Goal: Find specific page/section: Find specific page/section

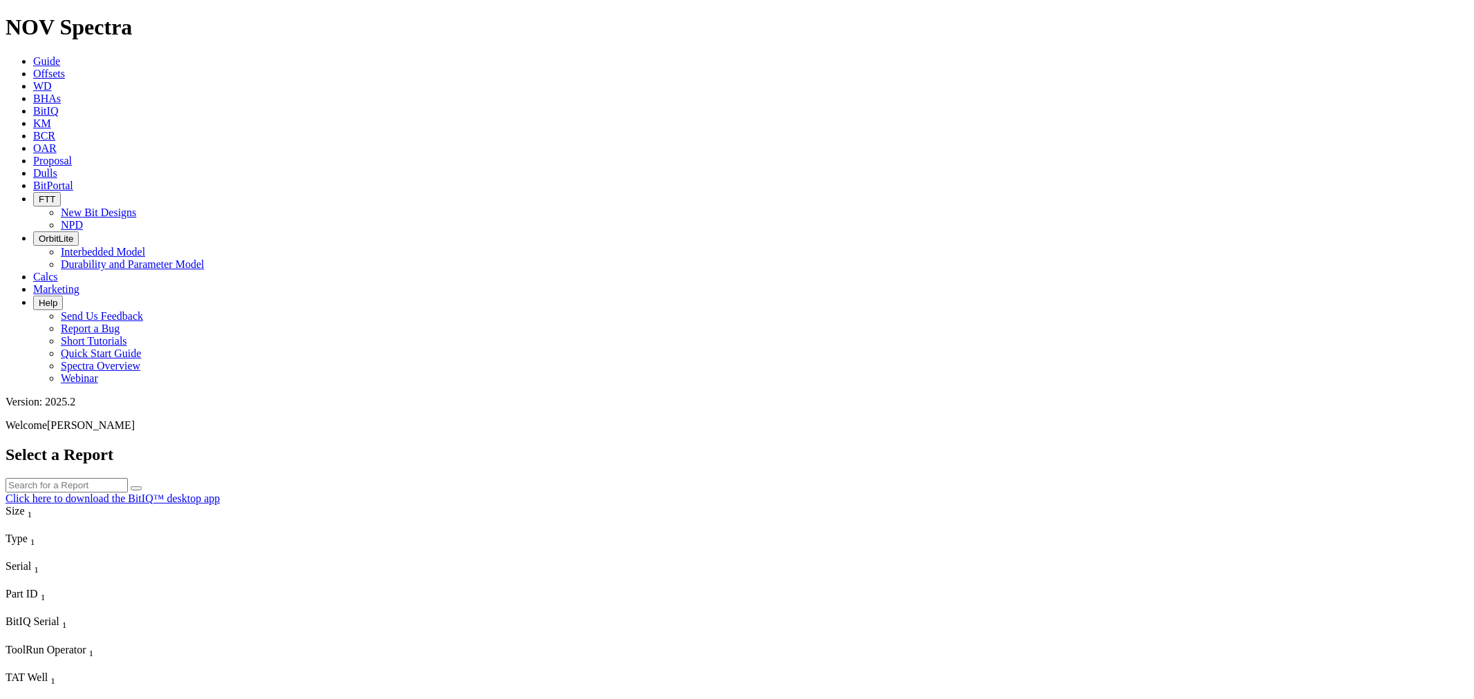
click at [33, 167] on icon at bounding box center [33, 173] width 0 height 12
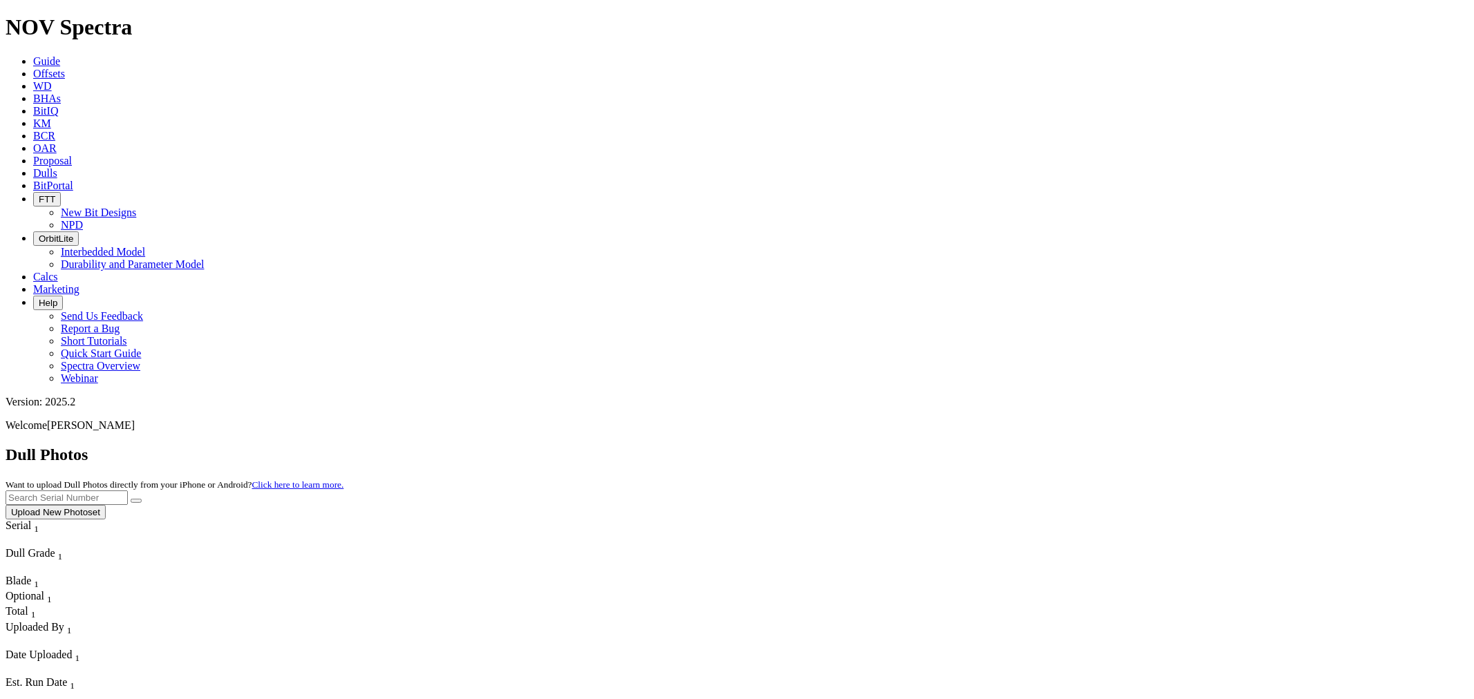
click at [128, 491] on input "text" at bounding box center [67, 498] width 122 height 15
type input "A319868"
click at [131, 499] on button "submit" at bounding box center [136, 501] width 11 height 4
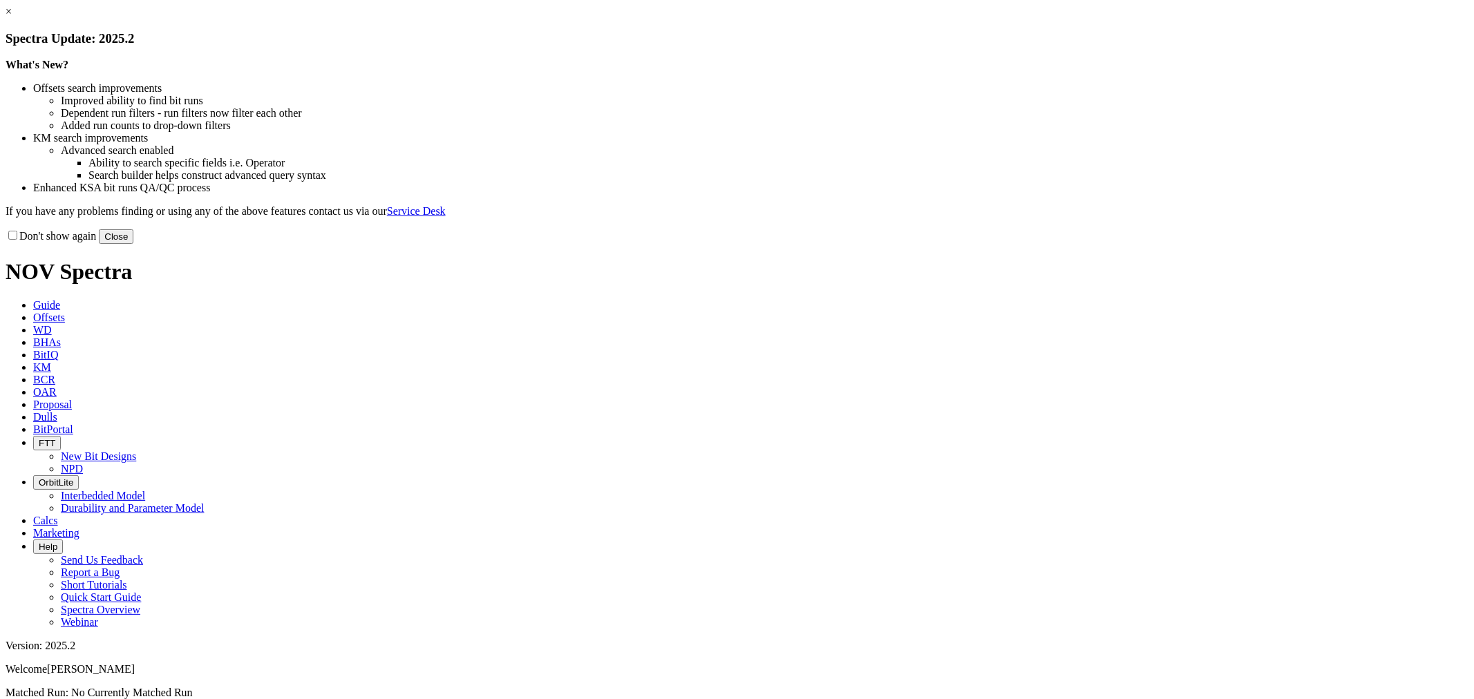
click at [133, 244] on button "Close" at bounding box center [116, 236] width 35 height 15
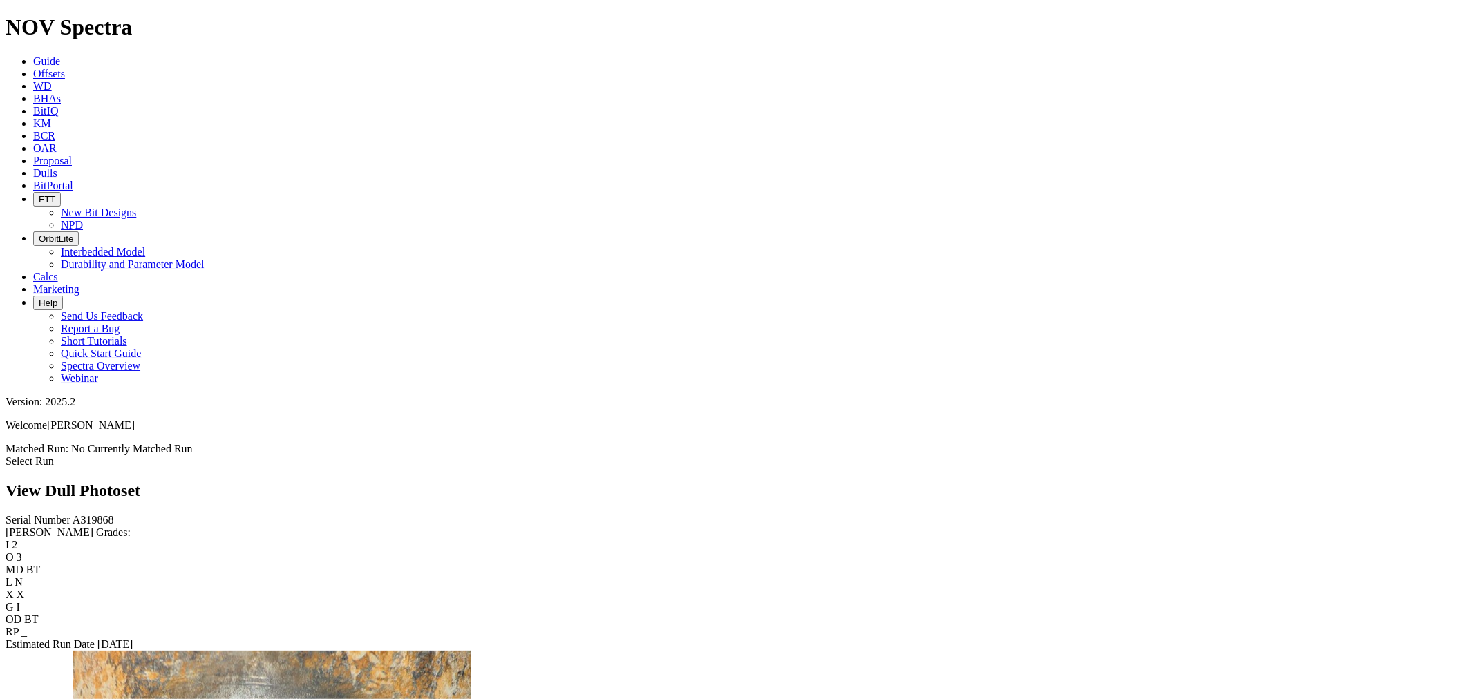
scroll to position [1689, 0]
